Goal: Task Accomplishment & Management: Manage account settings

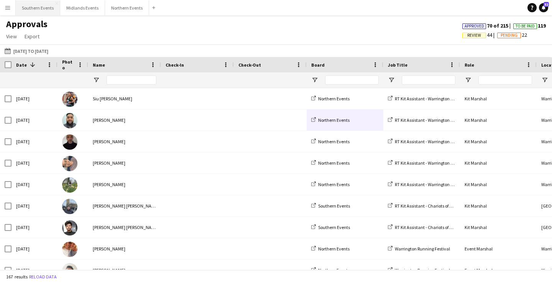
click at [31, 10] on button "Southern Events Close" at bounding box center [38, 7] width 44 height 15
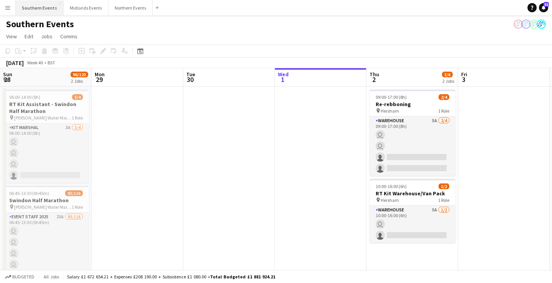
scroll to position [0, 183]
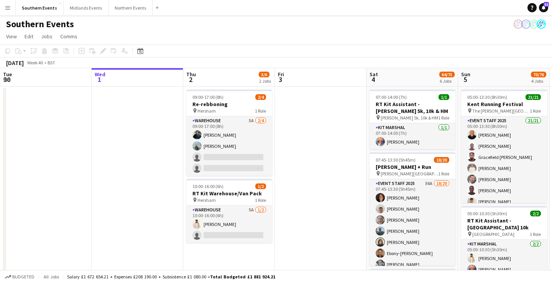
click at [8, 13] on button "Menu" at bounding box center [7, 7] width 15 height 15
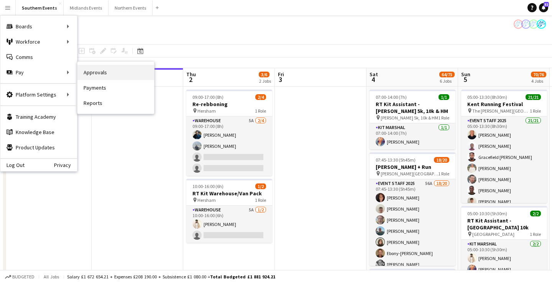
click at [97, 75] on link "Approvals" at bounding box center [115, 72] width 77 height 15
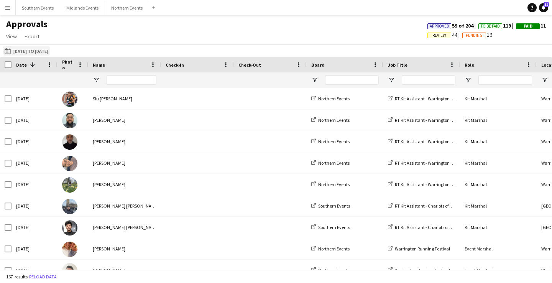
click at [34, 50] on button "[DATE] to [DATE] [DATE] to [DATE]" at bounding box center [26, 50] width 47 height 9
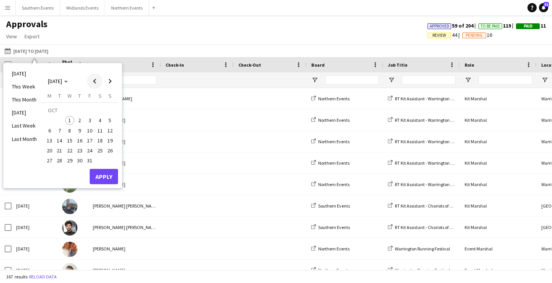
click at [97, 79] on span "Previous month" at bounding box center [94, 81] width 15 height 15
click at [111, 132] on span "14" at bounding box center [109, 130] width 9 height 9
click at [103, 132] on span "13" at bounding box center [99, 130] width 9 height 9
click at [109, 131] on span "14" at bounding box center [109, 130] width 9 height 9
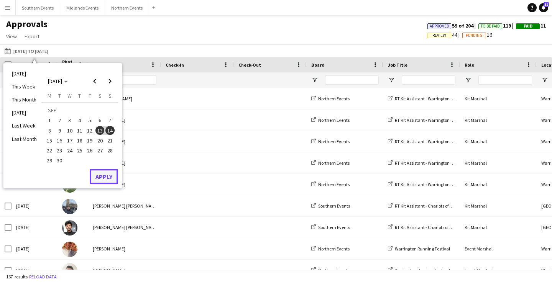
click at [109, 174] on button "Apply" at bounding box center [104, 176] width 28 height 15
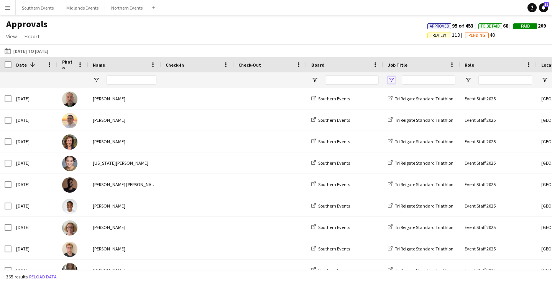
click at [394, 79] on span "Open Filter Menu" at bounding box center [391, 80] width 7 height 7
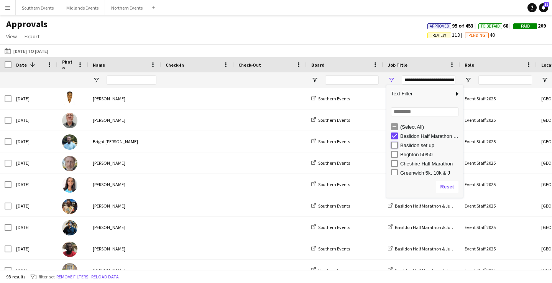
type input "**********"
click at [391, 31] on div "Approvals View Customise view Customise filters Reset Filters Reset View Reset …" at bounding box center [276, 31] width 552 height 26
